Goal: Information Seeking & Learning: Learn about a topic

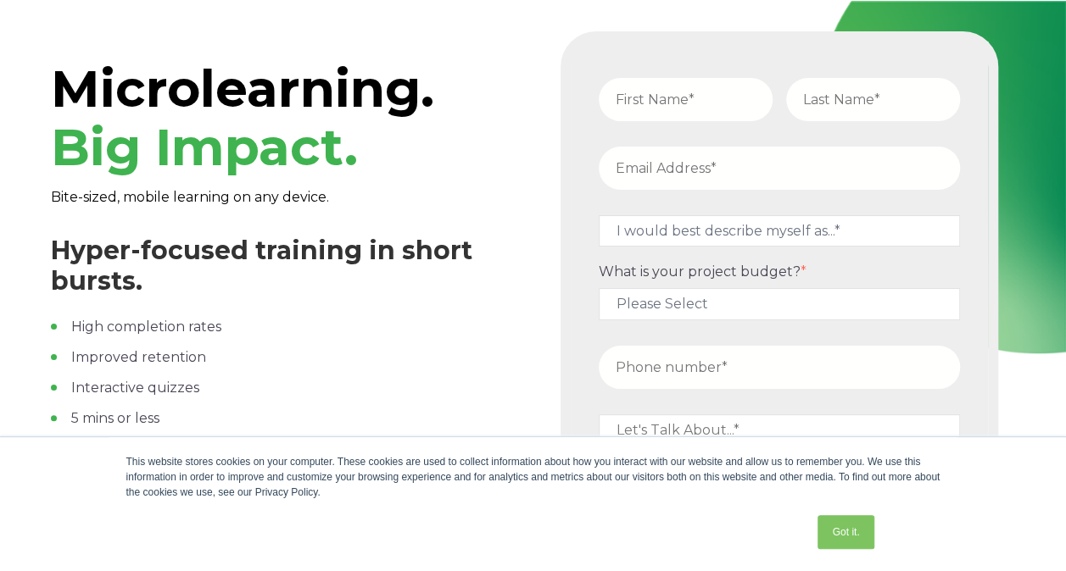
click at [112, 313] on span "Hyper-focused training in short bursts. High completion rates Improved retentio…" at bounding box center [286, 380] width 471 height 288
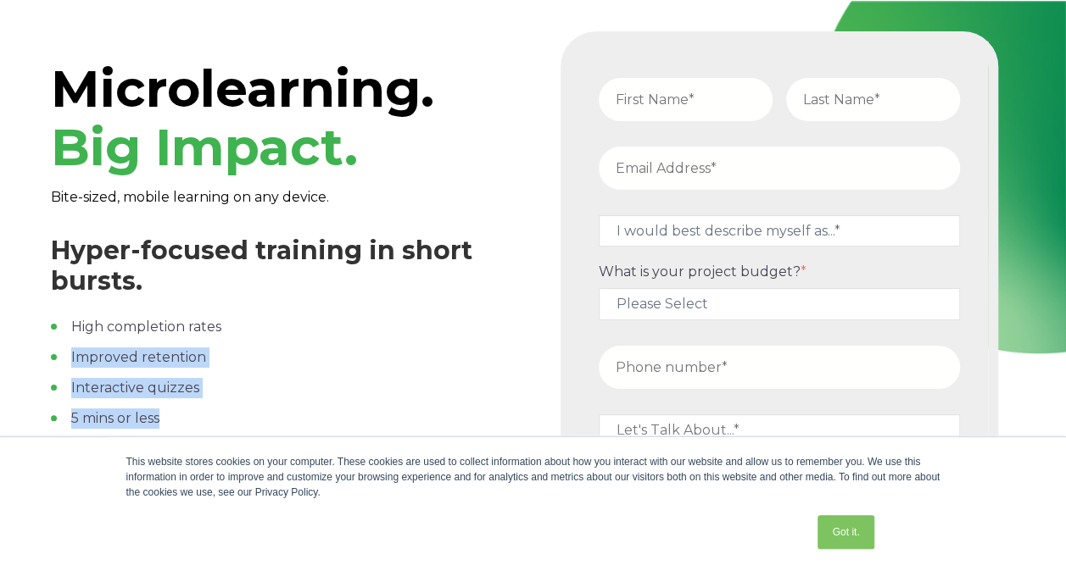
drag, startPoint x: 172, startPoint y: 418, endPoint x: 70, endPoint y: 360, distance: 116.9
click at [70, 360] on ul "High completion rates Improved retention Interactive quizzes 5 mins or less On-…" at bounding box center [286, 388] width 471 height 142
drag, startPoint x: 70, startPoint y: 360, endPoint x: 131, endPoint y: 359, distance: 61.0
copy ul "Improved retention Interactive quizzes 5 mins or less"
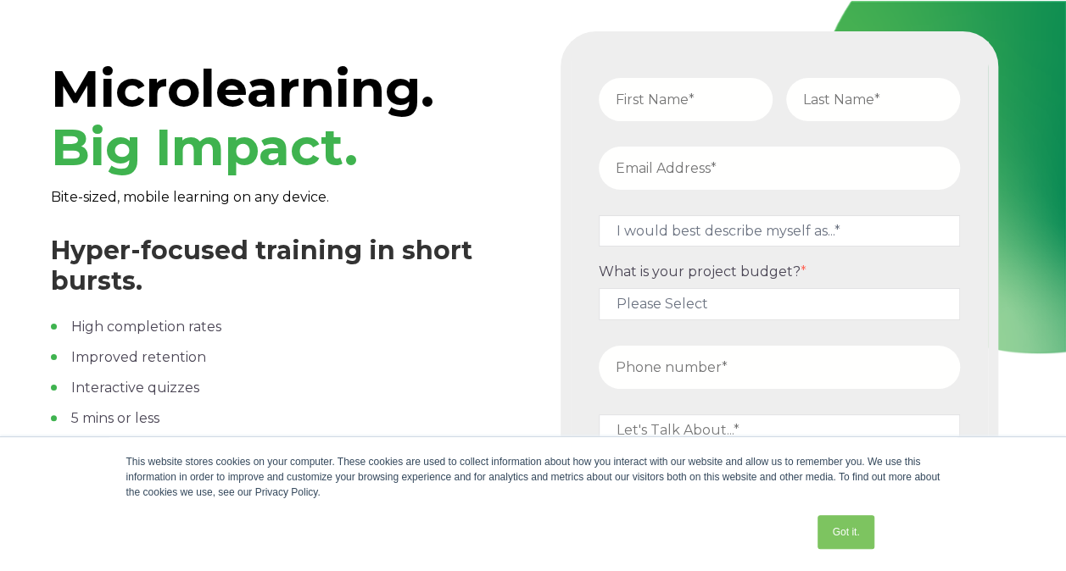
click at [31, 349] on div "Microlearning. Big Impact. Bite-sized, mobile learning on any device. Hyper-foc…" at bounding box center [533, 364] width 1066 height 727
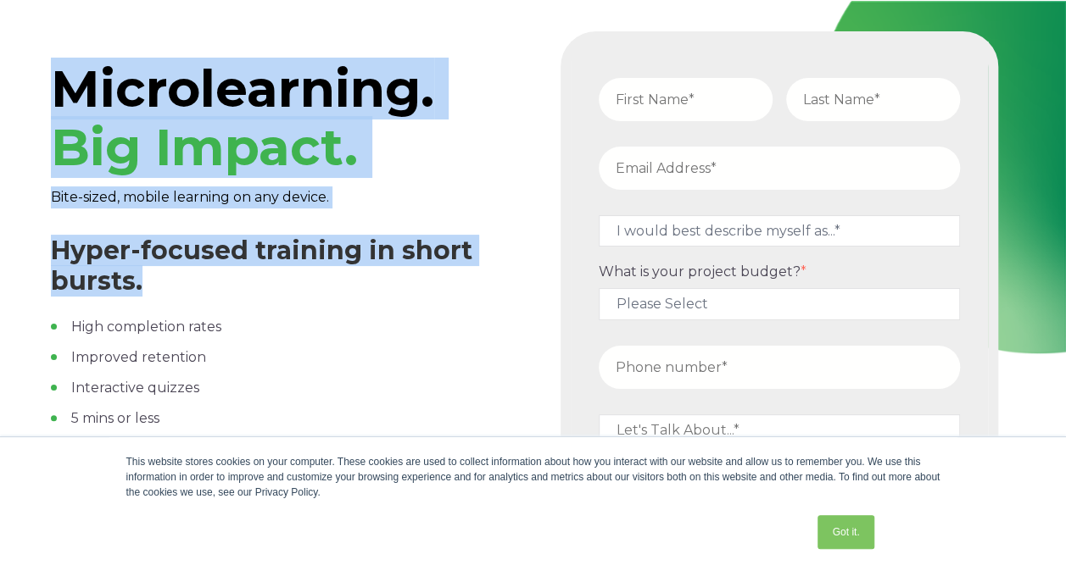
drag, startPoint x: 146, startPoint y: 276, endPoint x: 46, endPoint y: 54, distance: 242.8
click at [46, 54] on div "Microlearning. Big Impact. Bite-sized, mobile learning on any device. Hyper-foc…" at bounding box center [533, 364] width 1066 height 727
copy div "Microlearning. Big Impact. Bite-sized, mobile learning on any device. Hyper-foc…"
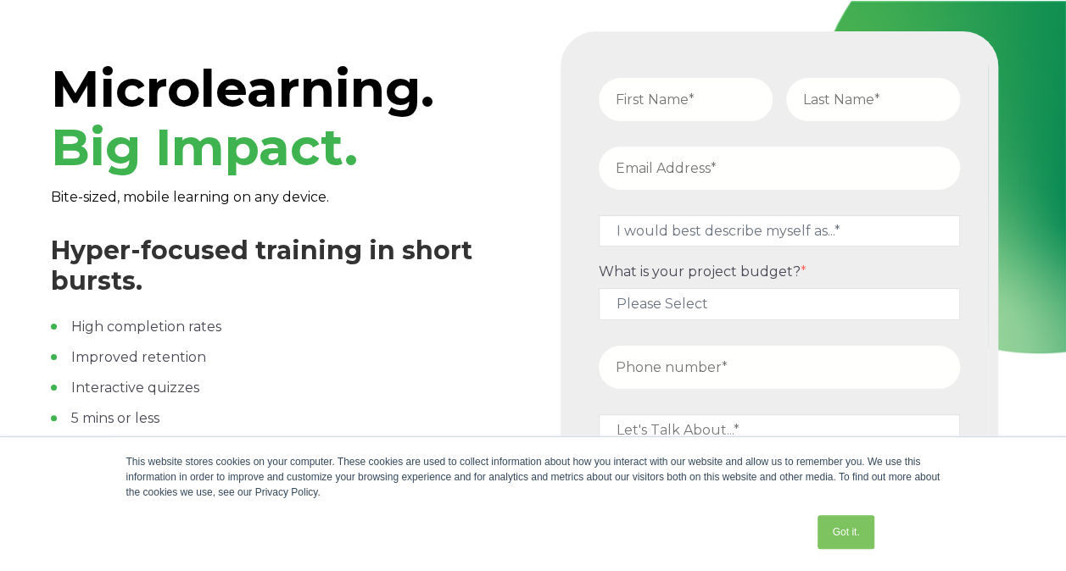
click at [12, 373] on div "Microlearning. Big Impact. Bite-sized, mobile learning on any device. Hyper-foc…" at bounding box center [533, 364] width 1066 height 727
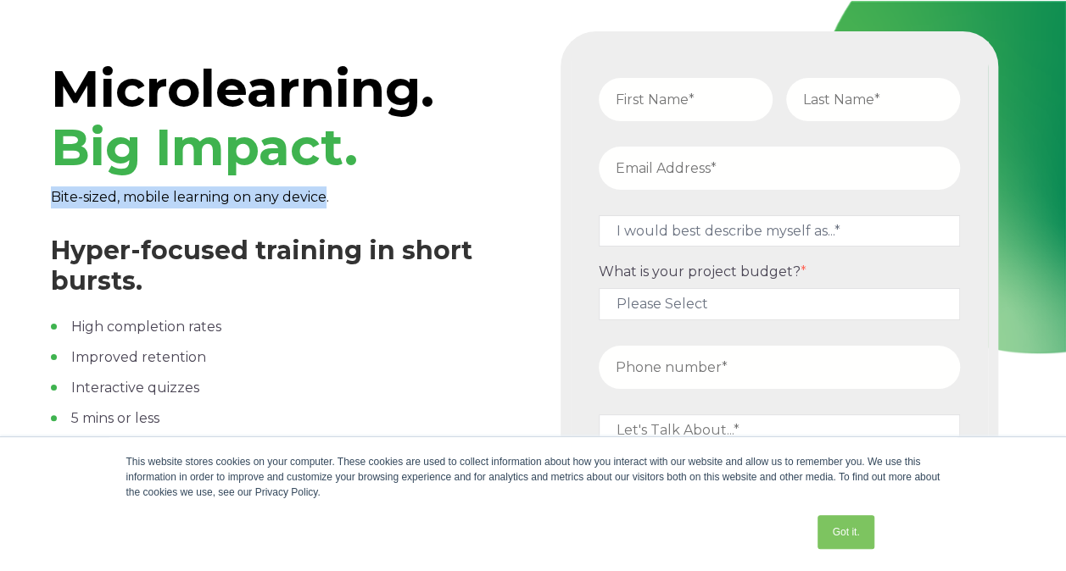
drag, startPoint x: 325, startPoint y: 200, endPoint x: 53, endPoint y: 202, distance: 272.1
click at [53, 202] on span "Bite-sized, mobile learning on any device." at bounding box center [190, 197] width 278 height 16
drag, startPoint x: 53, startPoint y: 202, endPoint x: 122, endPoint y: 188, distance: 70.8
copy span "Bite-sized, mobile learning on any device"
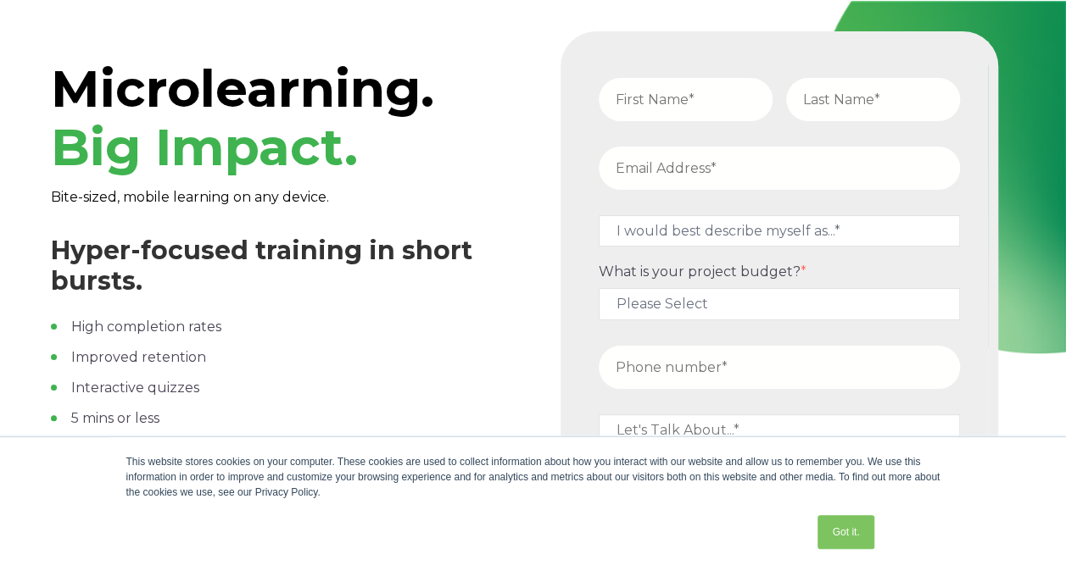
click at [309, 356] on li "Improved retention" at bounding box center [286, 358] width 471 height 20
click at [840, 536] on link "Got it." at bounding box center [845, 532] width 56 height 34
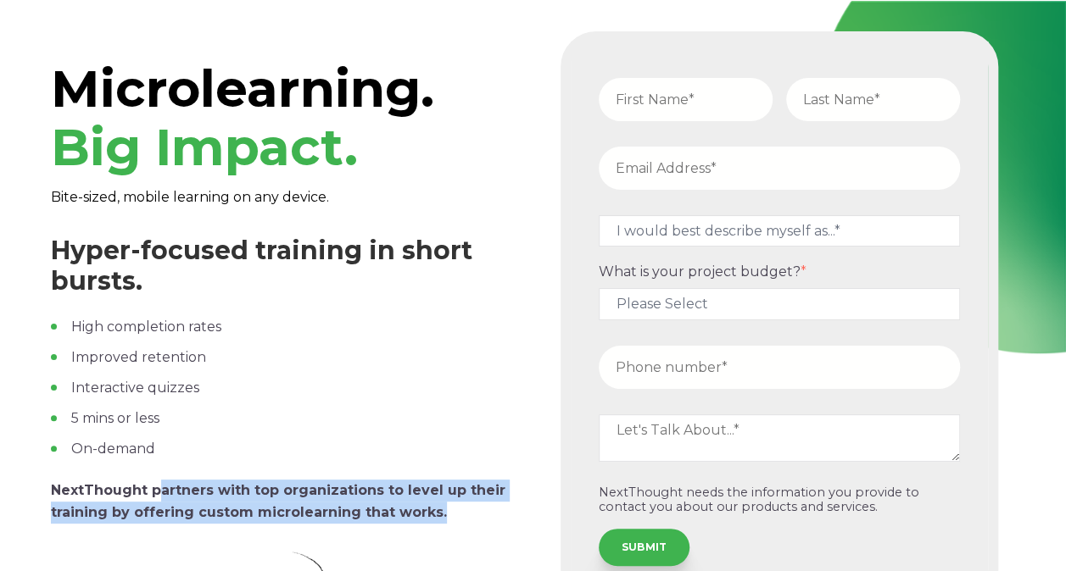
drag, startPoint x: 164, startPoint y: 493, endPoint x: 443, endPoint y: 515, distance: 279.8
click at [443, 515] on p "NextThought partners with top organizations to level up their training by offer…" at bounding box center [286, 502] width 471 height 44
click at [454, 509] on p "NextThought partners with top organizations to level up their training by offer…" at bounding box center [286, 502] width 471 height 44
drag, startPoint x: 459, startPoint y: 509, endPoint x: 380, endPoint y: 488, distance: 82.2
click at [380, 488] on p "NextThought partners with top organizations to level up their training by offer…" at bounding box center [286, 502] width 471 height 44
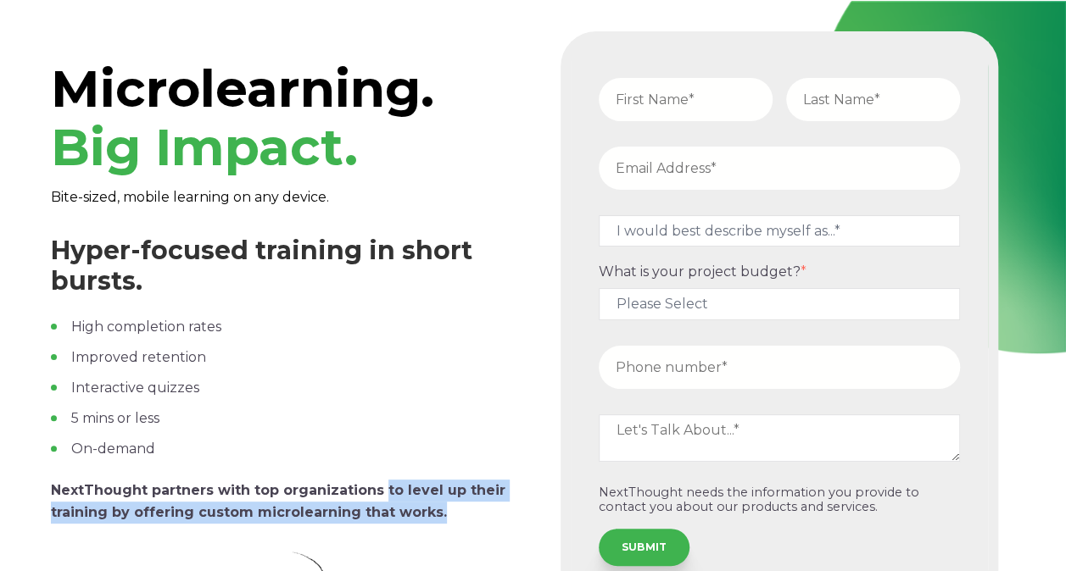
drag, startPoint x: 380, startPoint y: 488, endPoint x: 380, endPoint y: 512, distance: 23.7
copy p "to level up their training by offering custom microlearning that works."
